Goal: Information Seeking & Learning: Learn about a topic

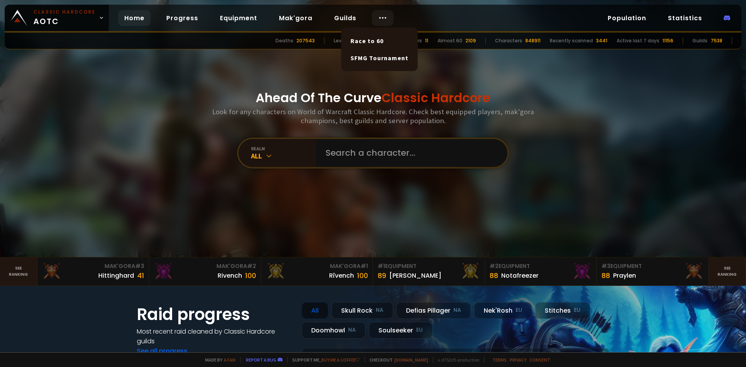
click at [378, 18] on icon at bounding box center [382, 17] width 9 height 9
click at [629, 22] on link "Population" at bounding box center [626, 18] width 51 height 16
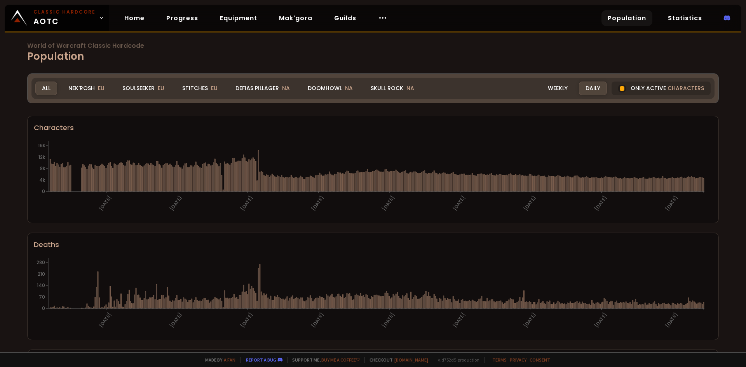
click at [202, 85] on div "Stitches EU" at bounding box center [200, 89] width 49 height 14
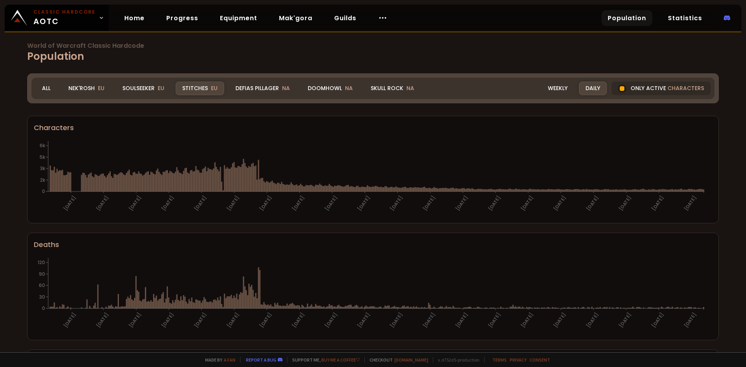
drag, startPoint x: 139, startPoint y: 85, endPoint x: 370, endPoint y: 141, distance: 237.0
click at [139, 85] on div "Soulseeker EU" at bounding box center [143, 89] width 55 height 14
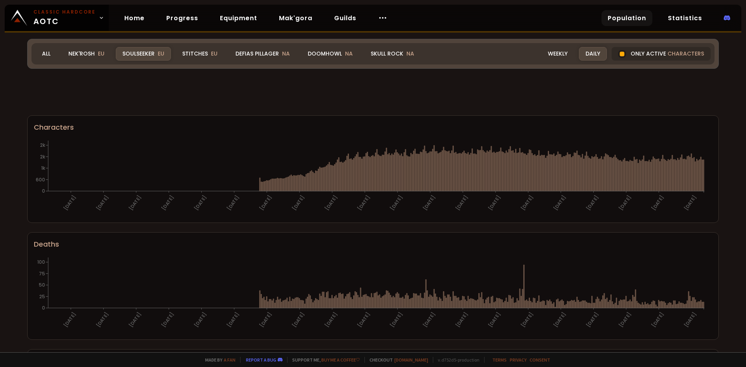
scroll to position [425, 0]
